Goal: Transaction & Acquisition: Book appointment/travel/reservation

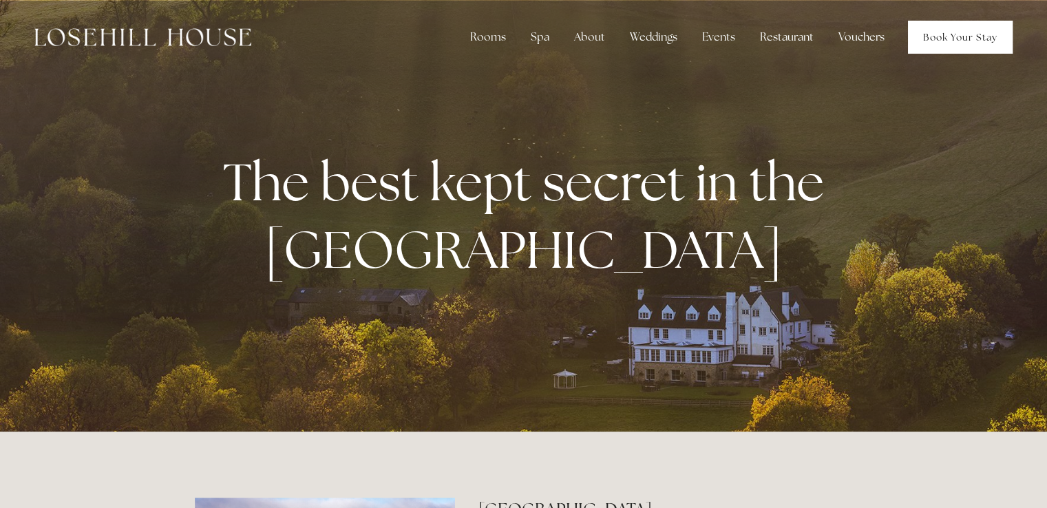
click at [929, 32] on link "Book Your Stay" at bounding box center [960, 37] width 105 height 33
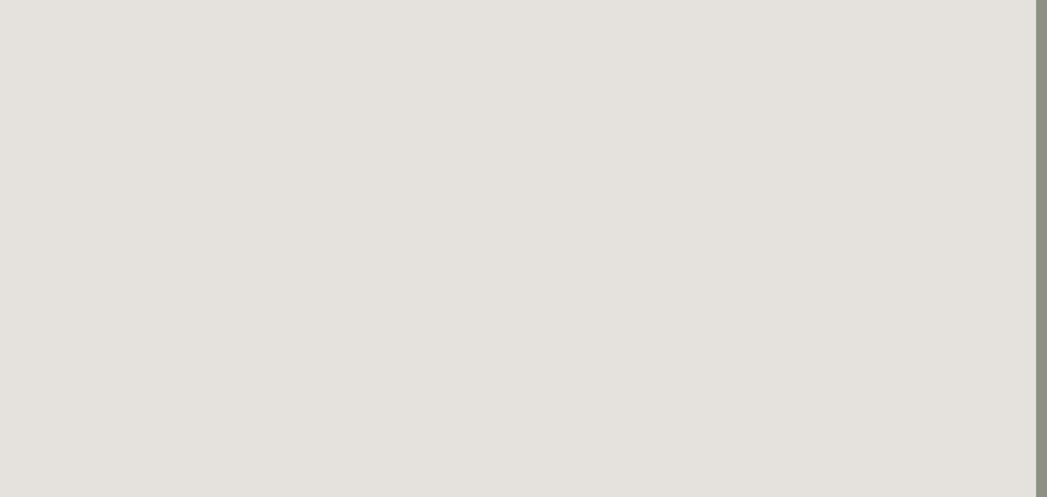
scroll to position [1400, 11]
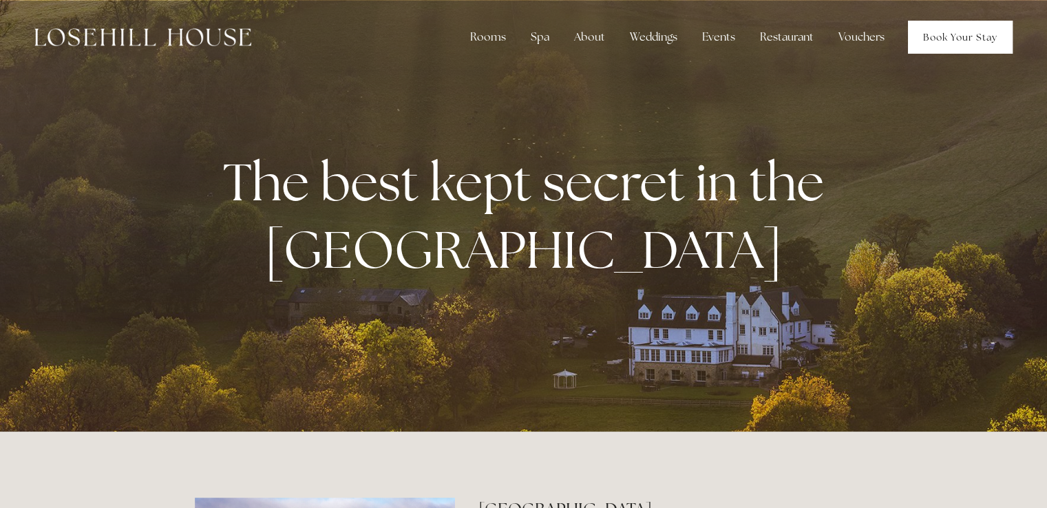
click at [949, 32] on link "Book Your Stay" at bounding box center [960, 37] width 105 height 33
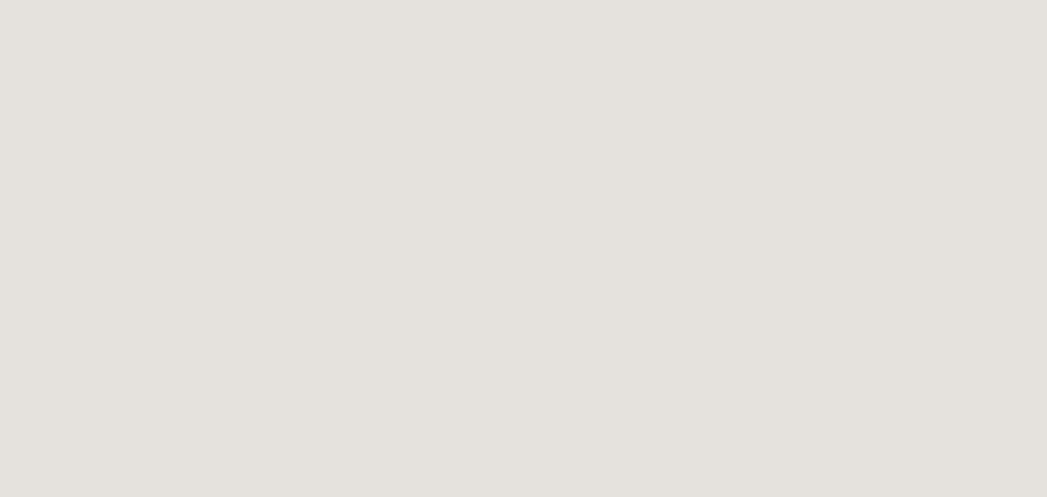
scroll to position [1711, 0]
